Goal: Find specific page/section: Find specific page/section

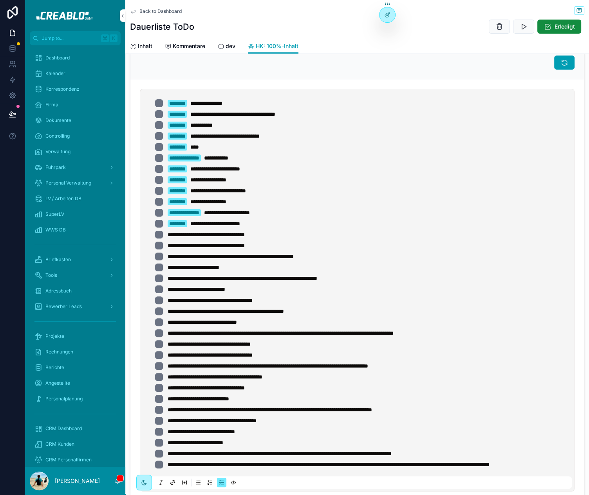
scroll to position [19, 0]
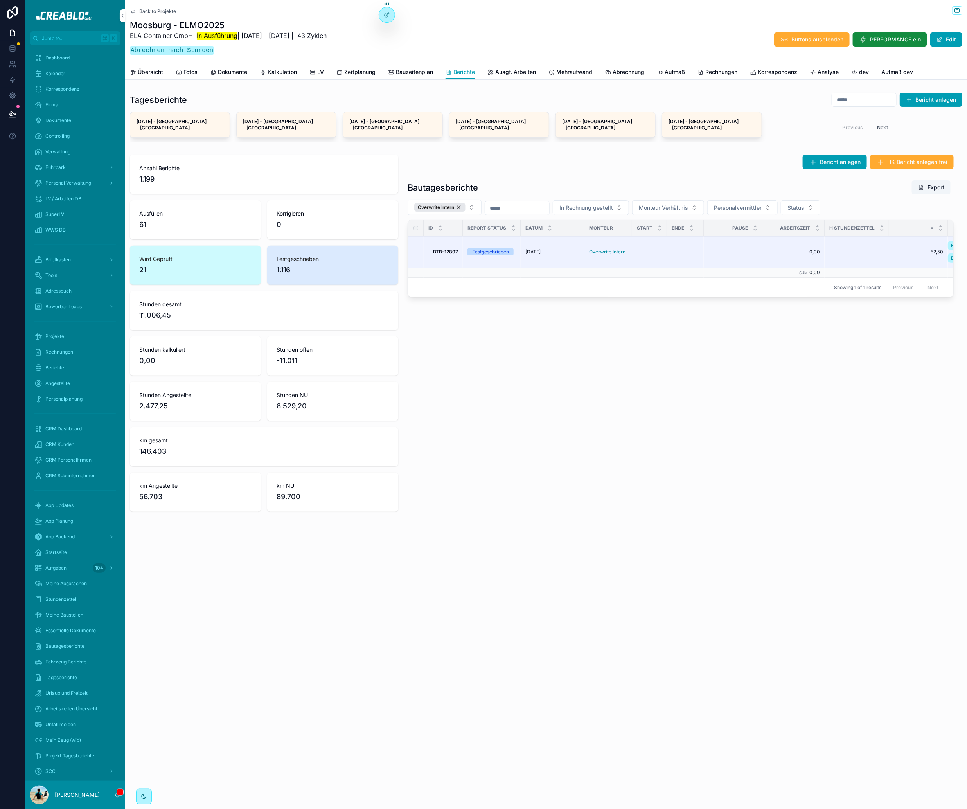
click at [632, 74] on span "Abrechnung" at bounding box center [629, 72] width 32 height 8
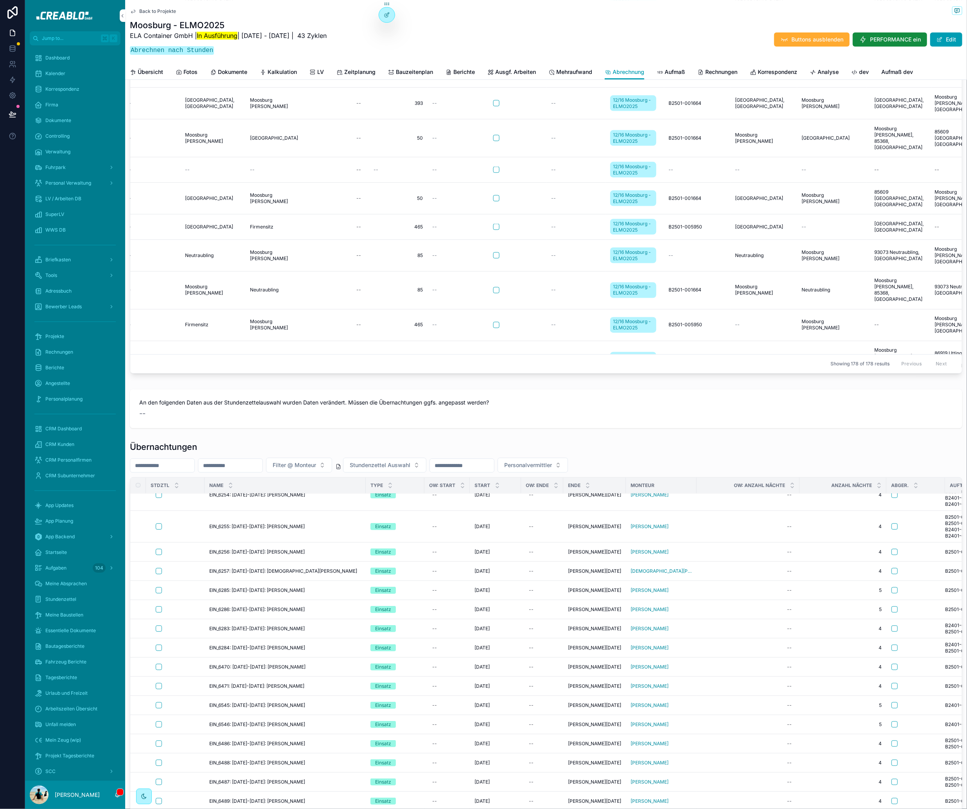
scroll to position [1757, 0]
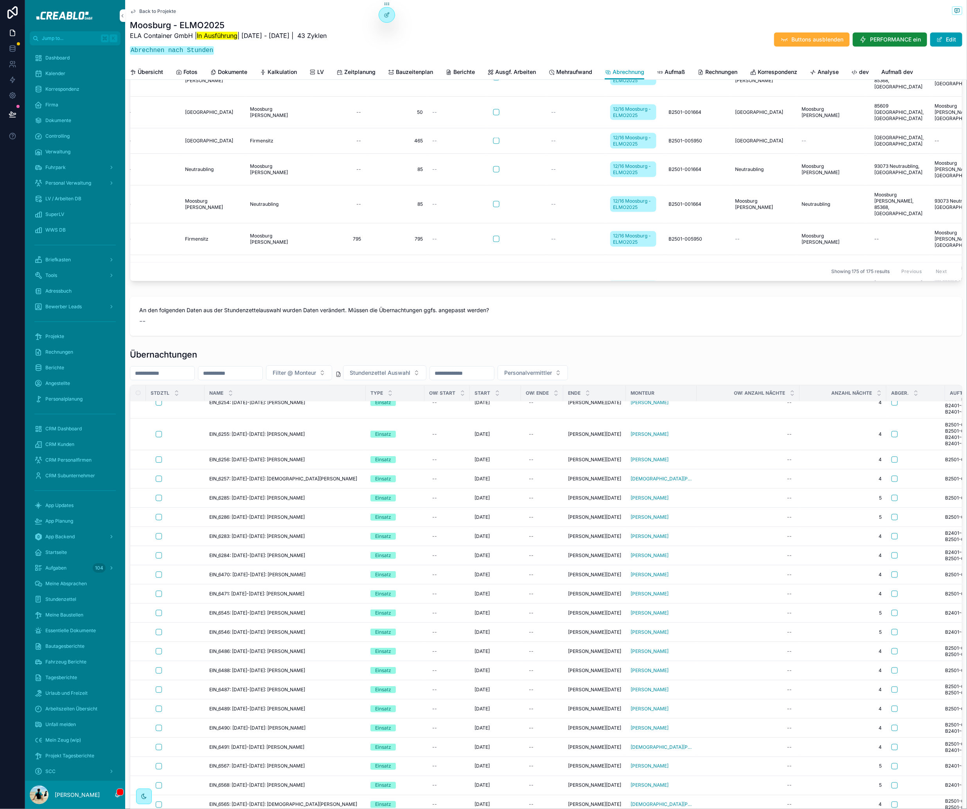
scroll to position [1850, 0]
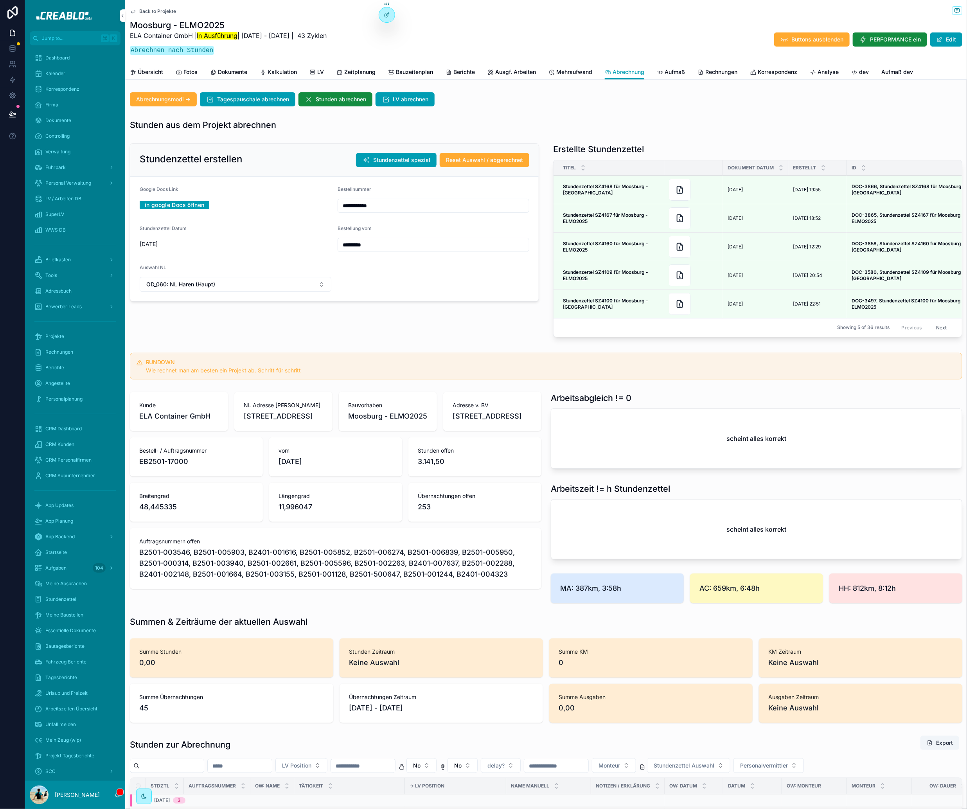
scroll to position [590, 0]
